Goal: Communication & Community: Participate in discussion

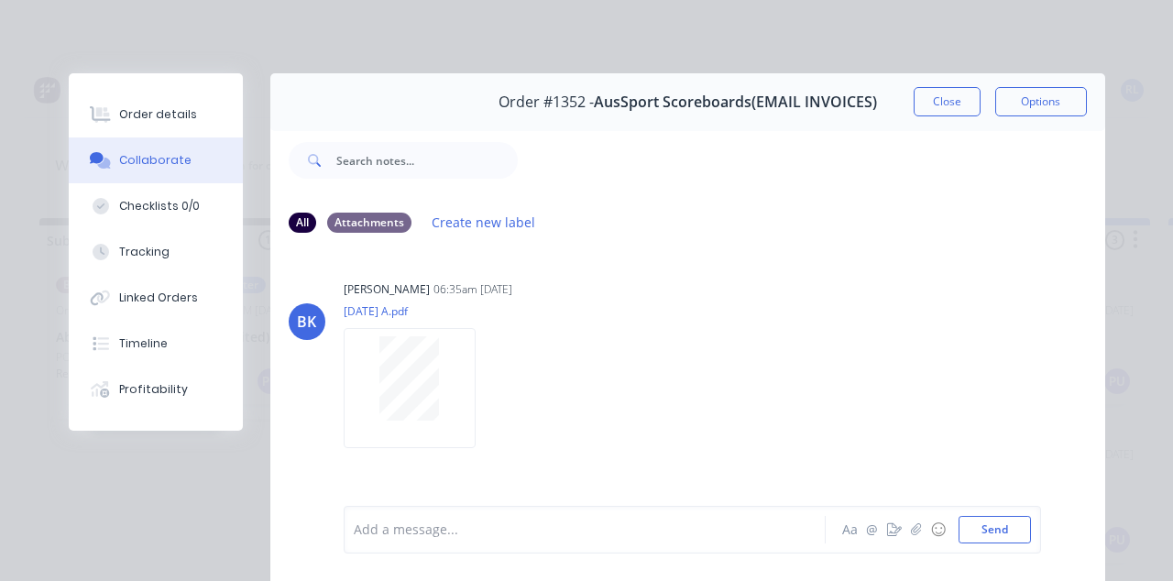
click at [980, 102] on button "Close" at bounding box center [946, 101] width 67 height 29
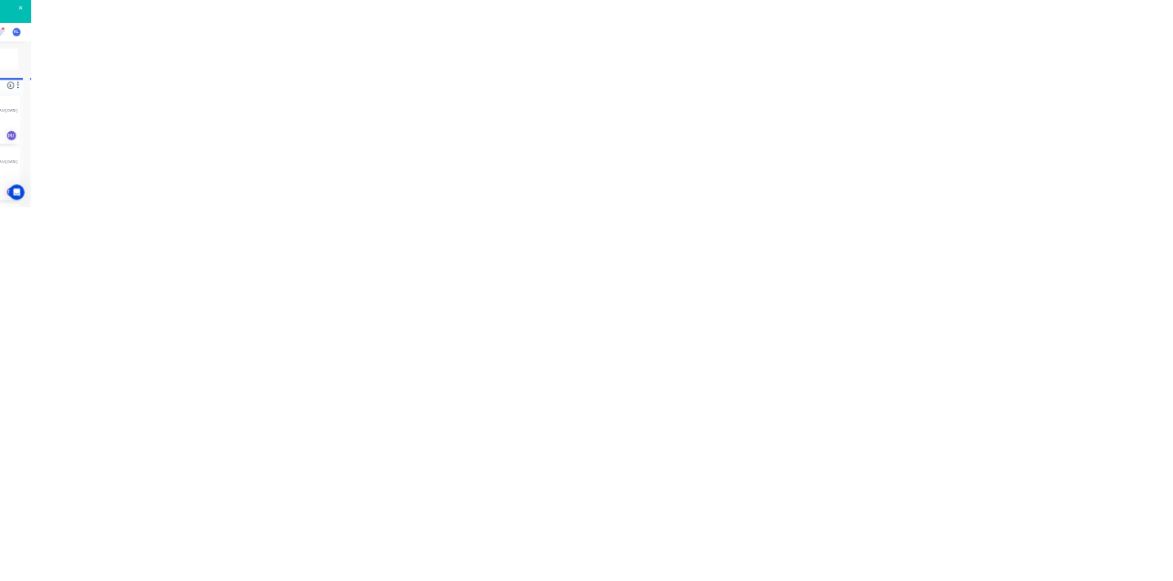
scroll to position [27, 0]
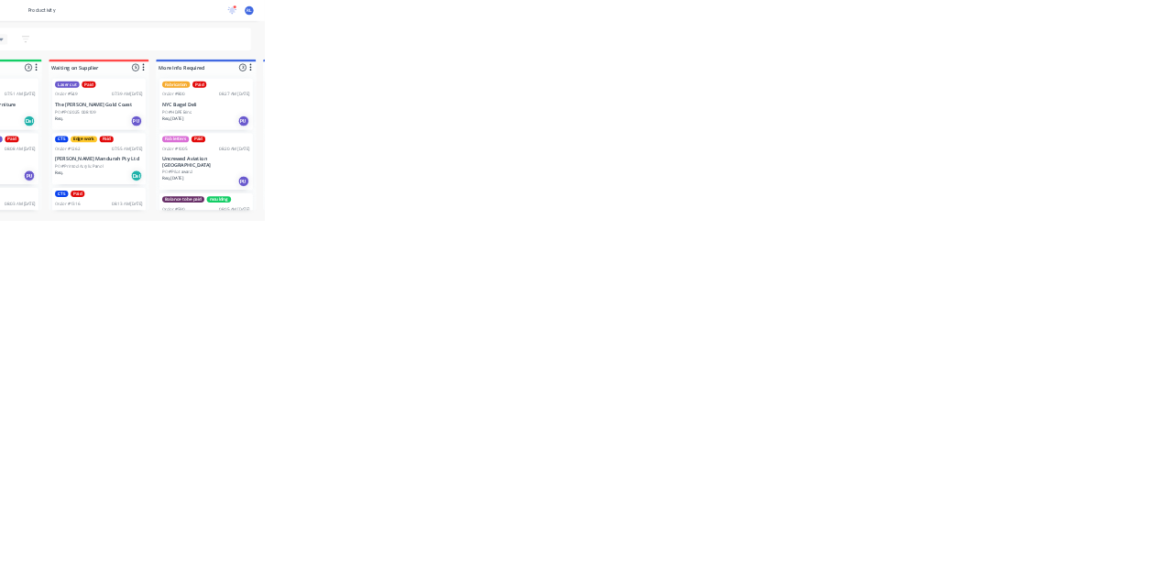
scroll to position [458, 0]
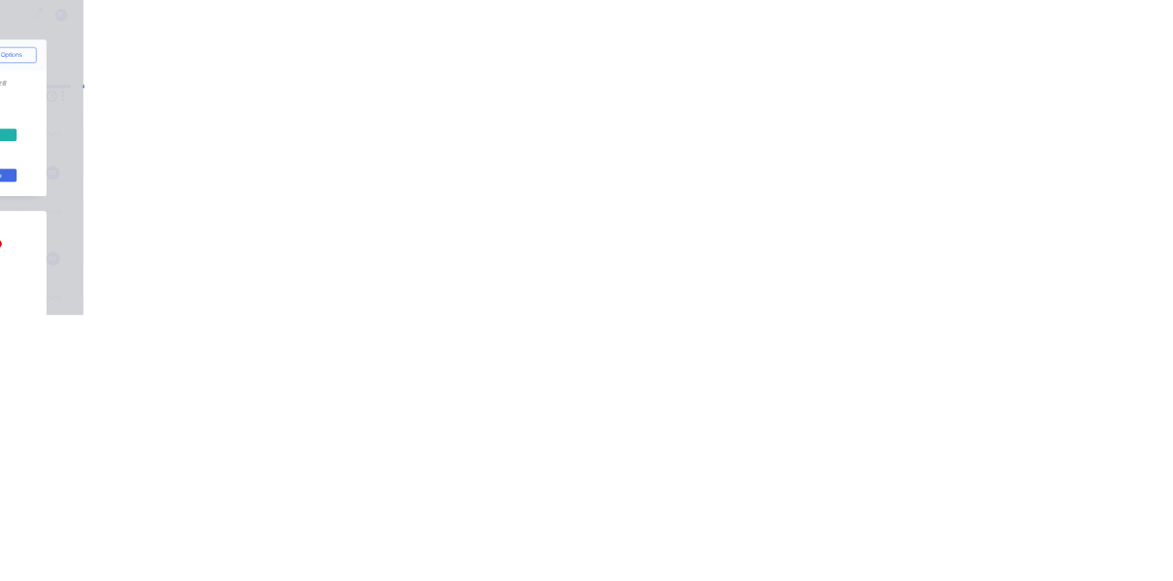
click at [980, 95] on button "Close" at bounding box center [946, 101] width 67 height 29
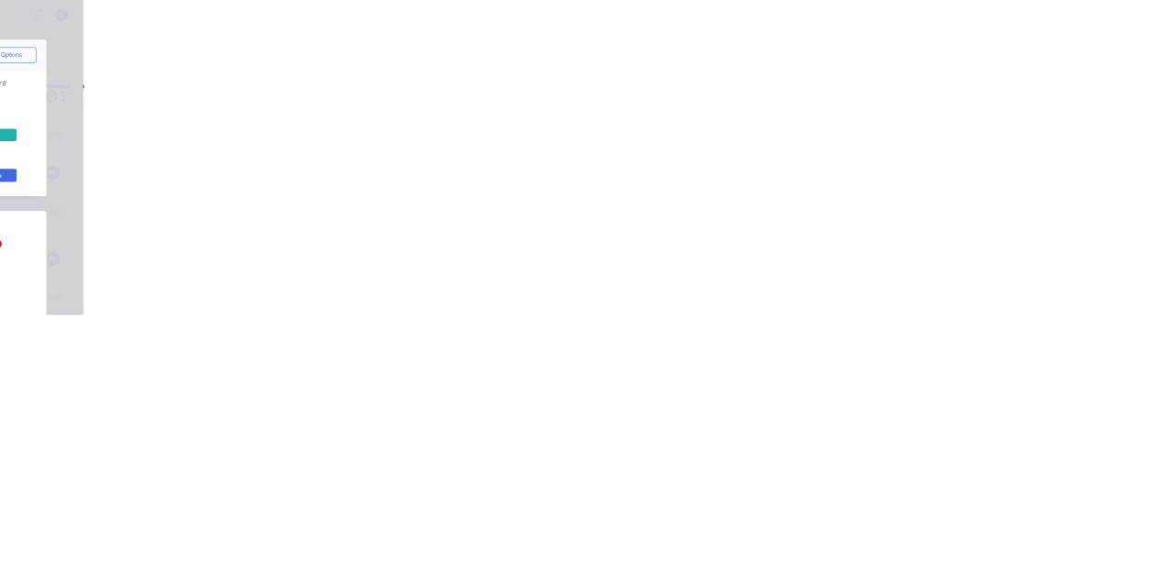
click at [243, 147] on button "Collaborate" at bounding box center [156, 160] width 174 height 46
click at [825, 540] on div at bounding box center [590, 529] width 470 height 19
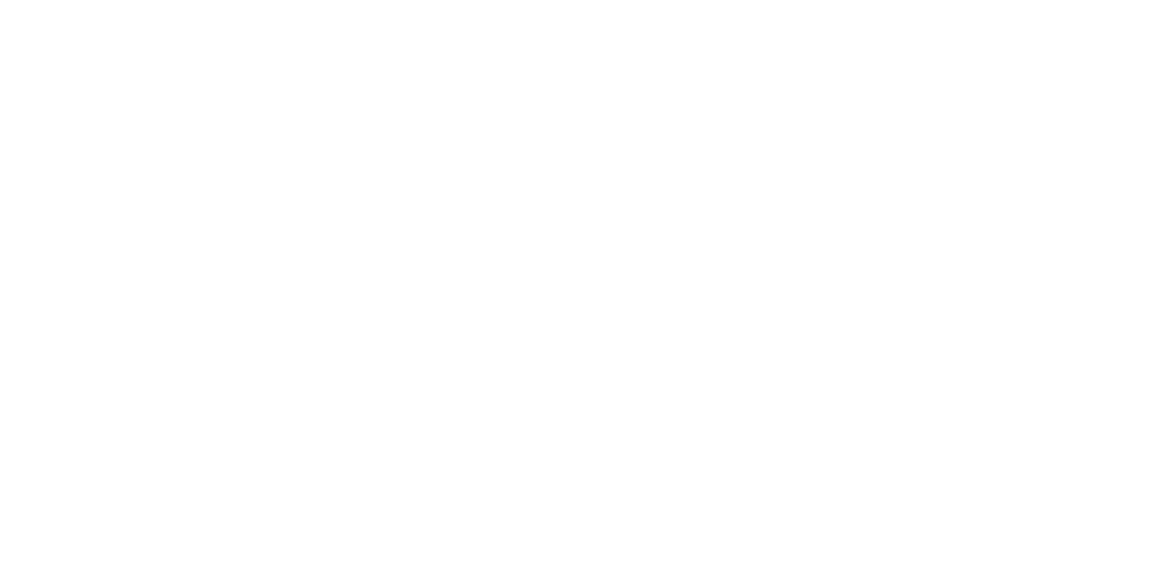
click at [1031, 543] on button "Send" at bounding box center [994, 529] width 72 height 27
click at [980, 99] on button "Close" at bounding box center [946, 101] width 67 height 29
click at [191, 163] on div "Collaborate" at bounding box center [155, 160] width 72 height 16
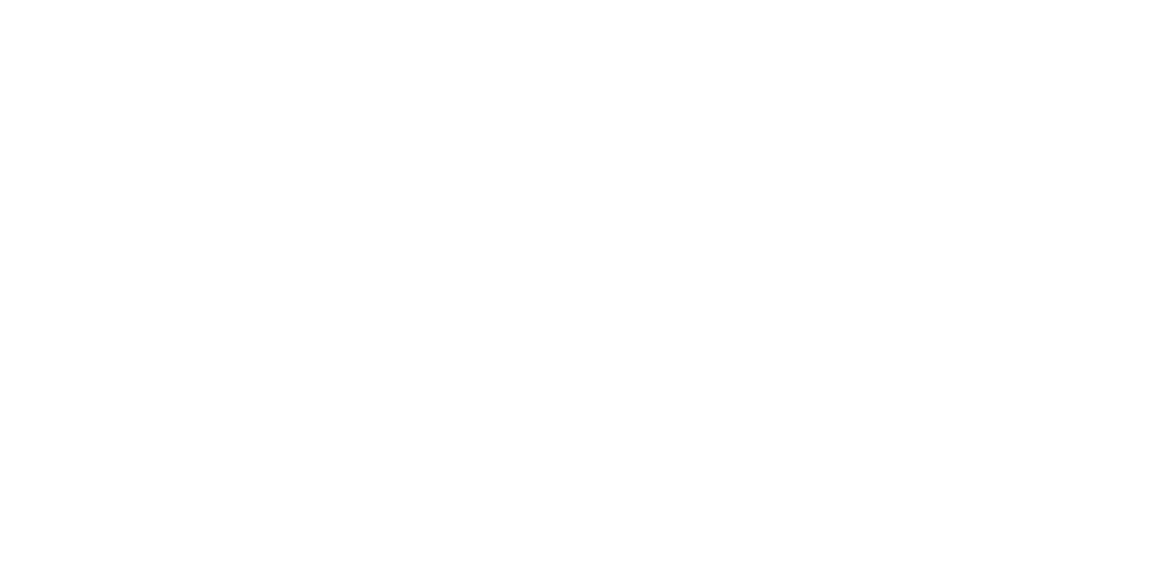
click at [825, 540] on div at bounding box center [590, 529] width 470 height 19
click at [467, 369] on div at bounding box center [409, 376] width 115 height 80
click at [825, 540] on div at bounding box center [590, 529] width 470 height 19
click at [1031, 543] on button "Send" at bounding box center [994, 529] width 72 height 27
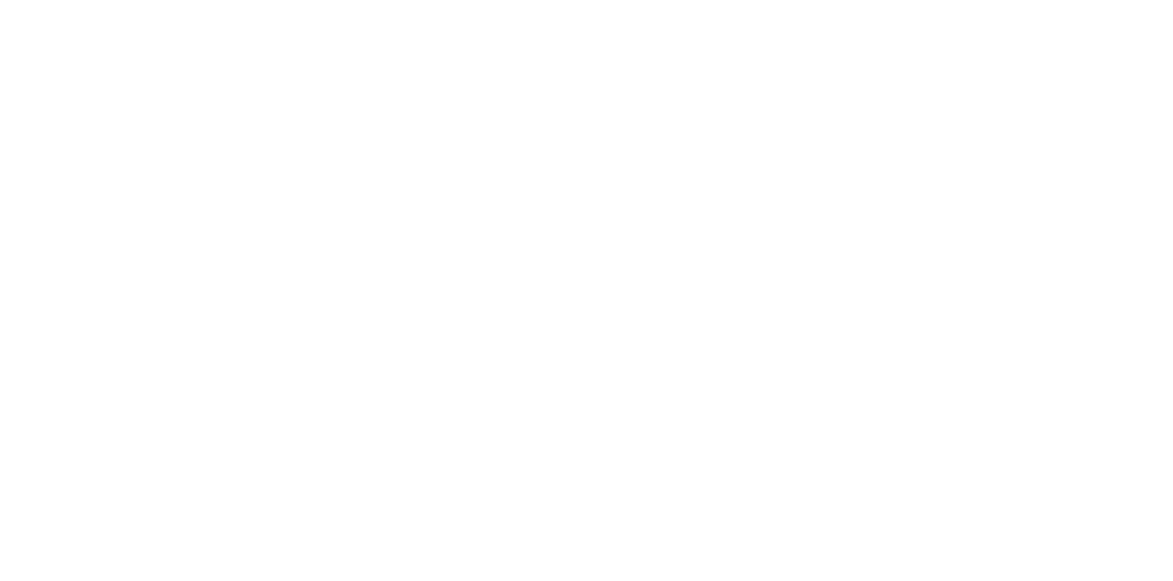
click at [980, 106] on button "Close" at bounding box center [946, 101] width 67 height 29
click at [980, 103] on button "Close" at bounding box center [946, 101] width 67 height 29
click at [191, 162] on div "Collaborate" at bounding box center [155, 160] width 72 height 16
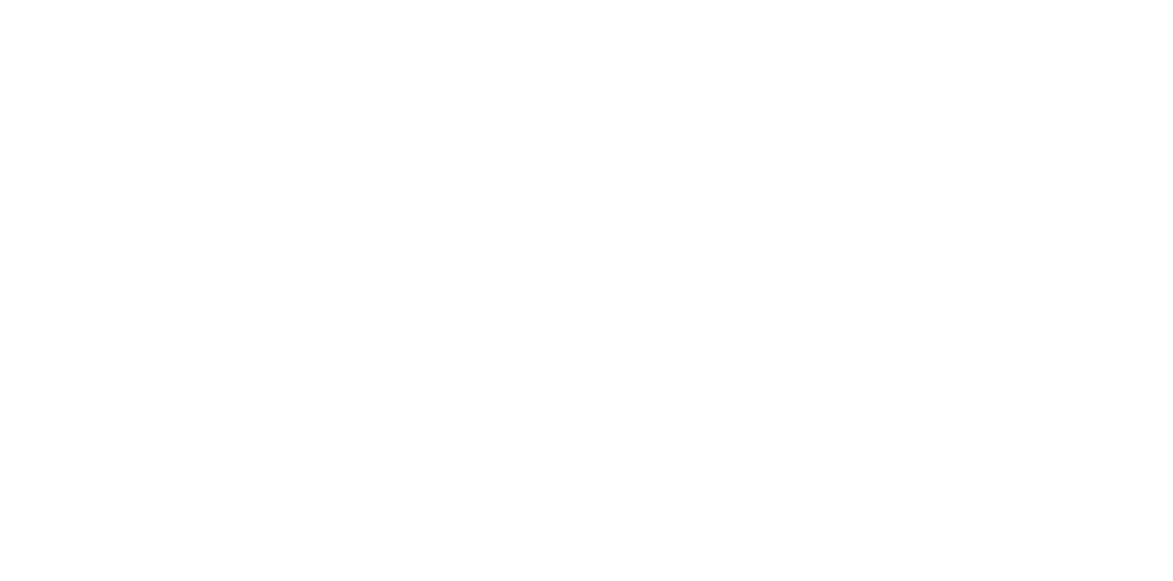
click at [476, 365] on img at bounding box center [410, 388] width 132 height 120
click at [980, 100] on button "Close" at bounding box center [946, 101] width 67 height 29
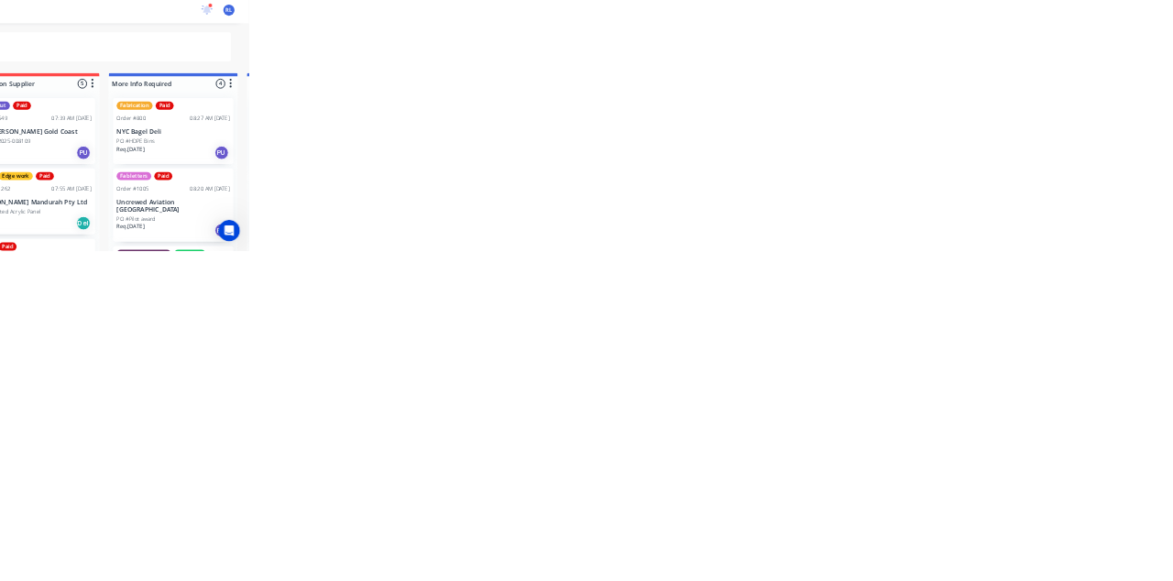
scroll to position [170, 0]
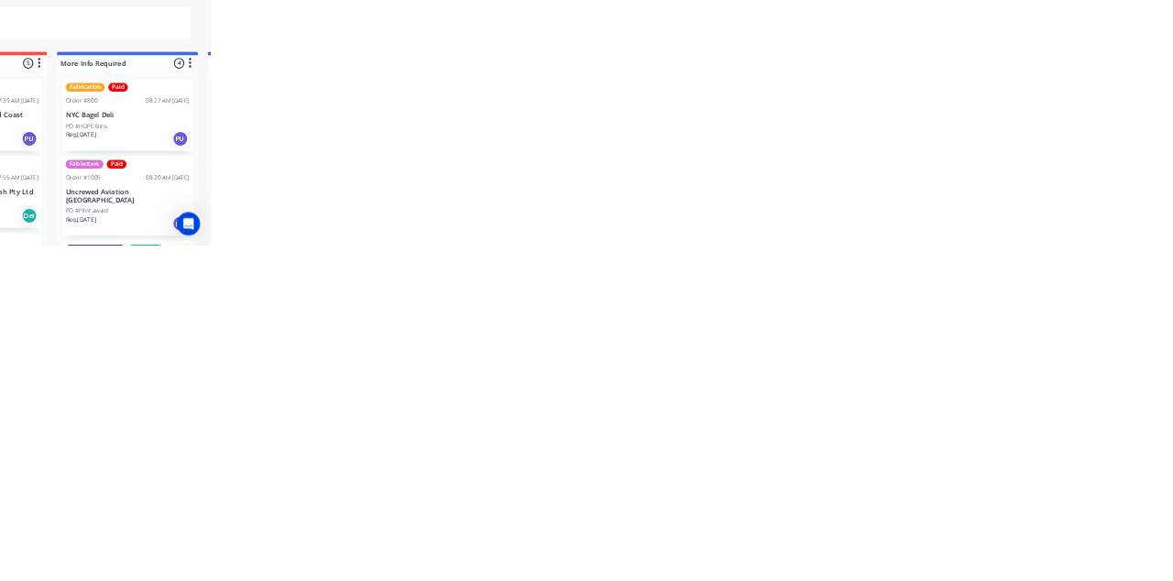
click at [1172, 533] on html "productivity productivity Workflow Planner Delivery Scheduling Timesheets 17 ne…" at bounding box center [586, 266] width 1173 height 533
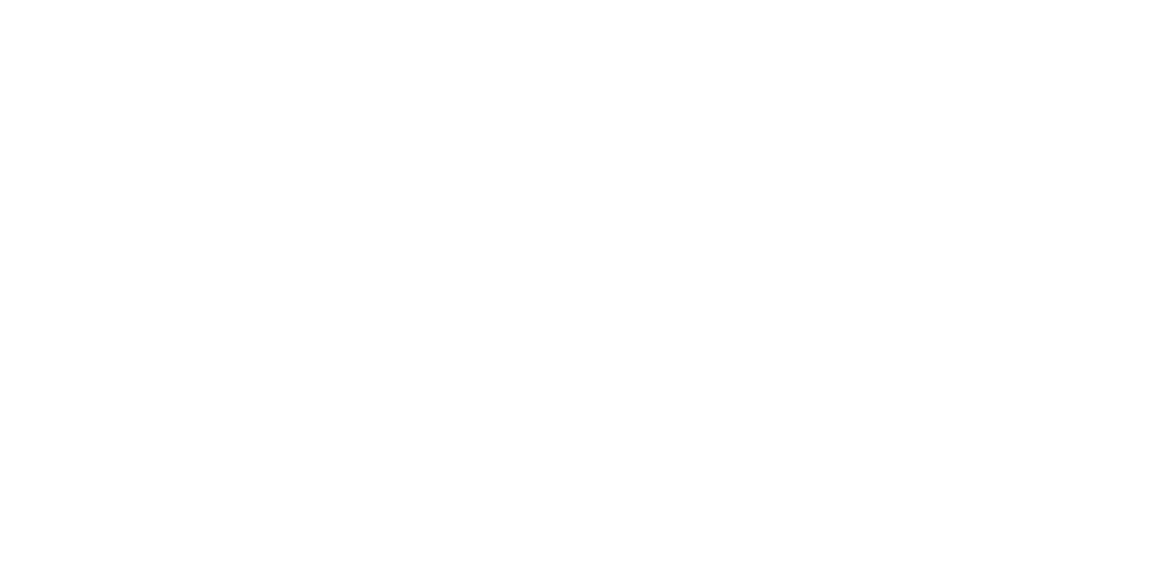
scroll to position [308, 0]
click at [1172, 580] on div "Order details Collaborate Checklists 0/0 Tracking Linked Orders Timeline Profit…" at bounding box center [586, 290] width 1173 height 581
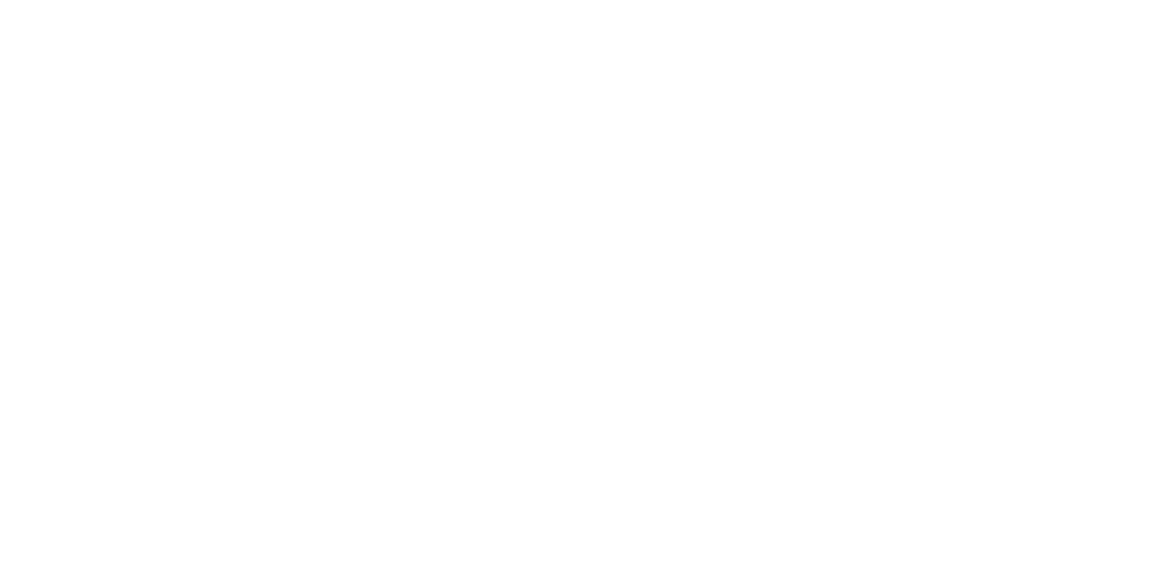
scroll to position [0, 0]
click at [1172, 554] on div "Order details Collaborate Checklists 0/0 Tracking Linked Orders Timeline Profit…" at bounding box center [586, 290] width 1173 height 581
click at [1172, 580] on div "Order details Collaborate Checklists 0/0 Tracking Linked Orders Timeline Profit…" at bounding box center [586, 290] width 1173 height 581
click at [980, 101] on button "Close" at bounding box center [946, 101] width 67 height 29
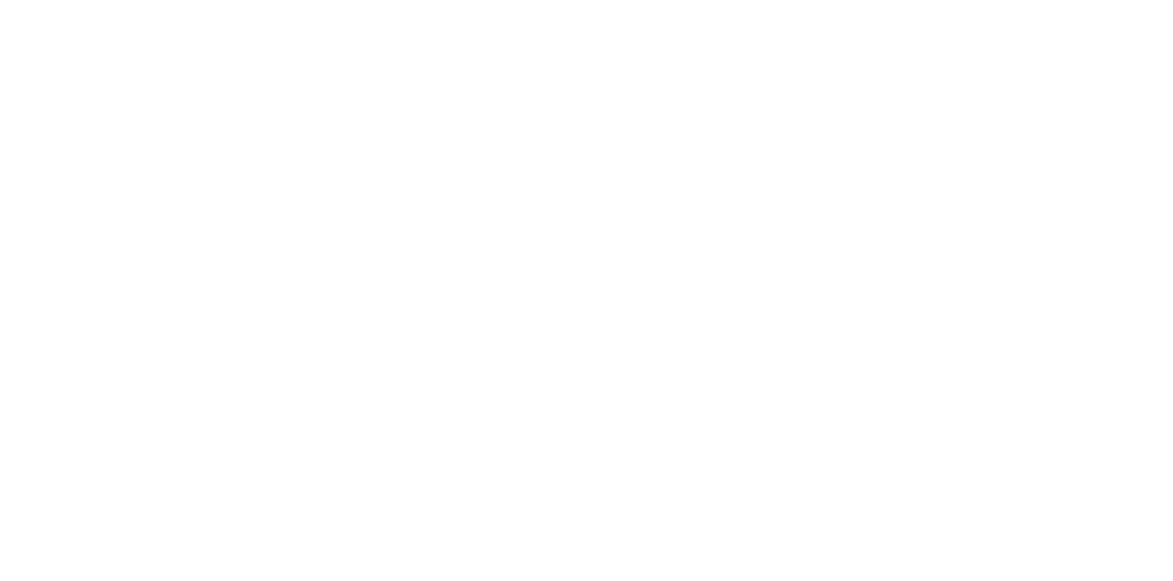
click at [980, 97] on button "Close" at bounding box center [946, 101] width 67 height 29
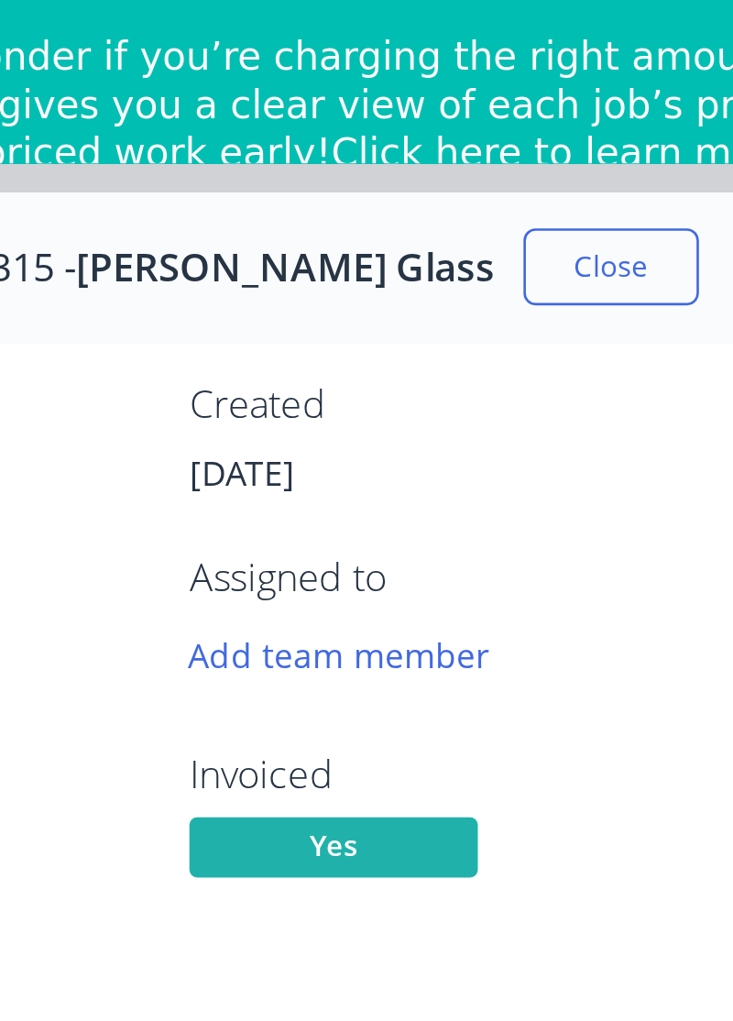
scroll to position [2025, 0]
